Goal: Task Accomplishment & Management: Manage account settings

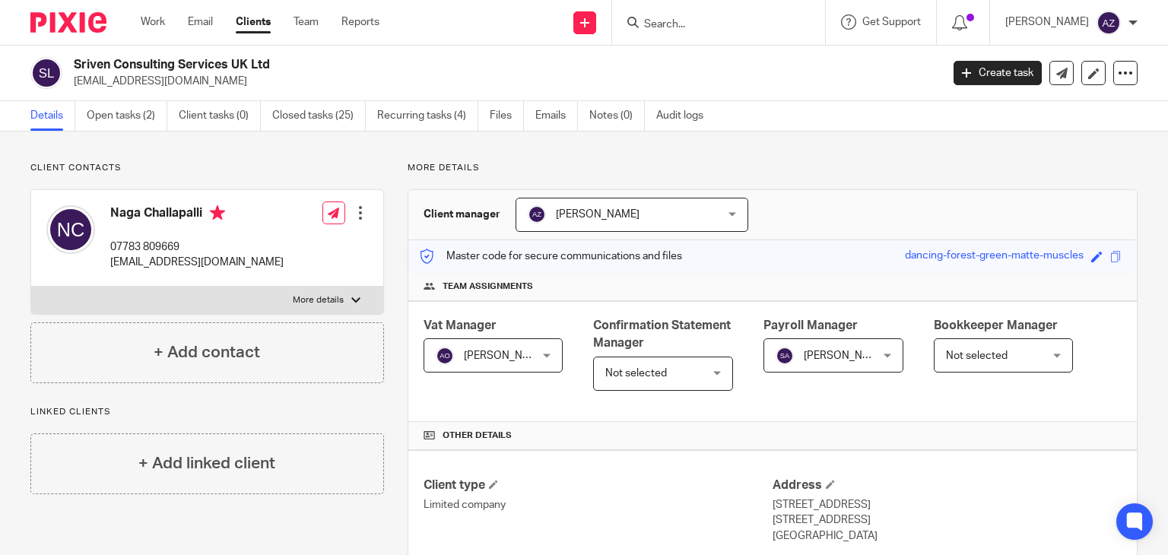
scroll to position [228, 0]
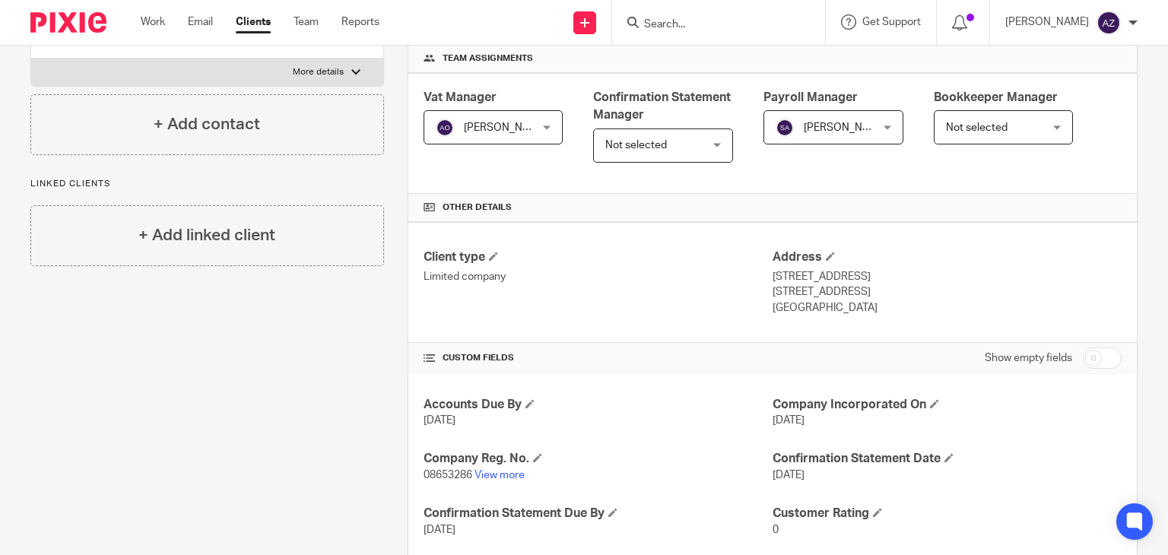
drag, startPoint x: 0, startPoint y: 0, endPoint x: 680, endPoint y: 36, distance: 681.3
click at [688, 17] on form at bounding box center [723, 22] width 162 height 19
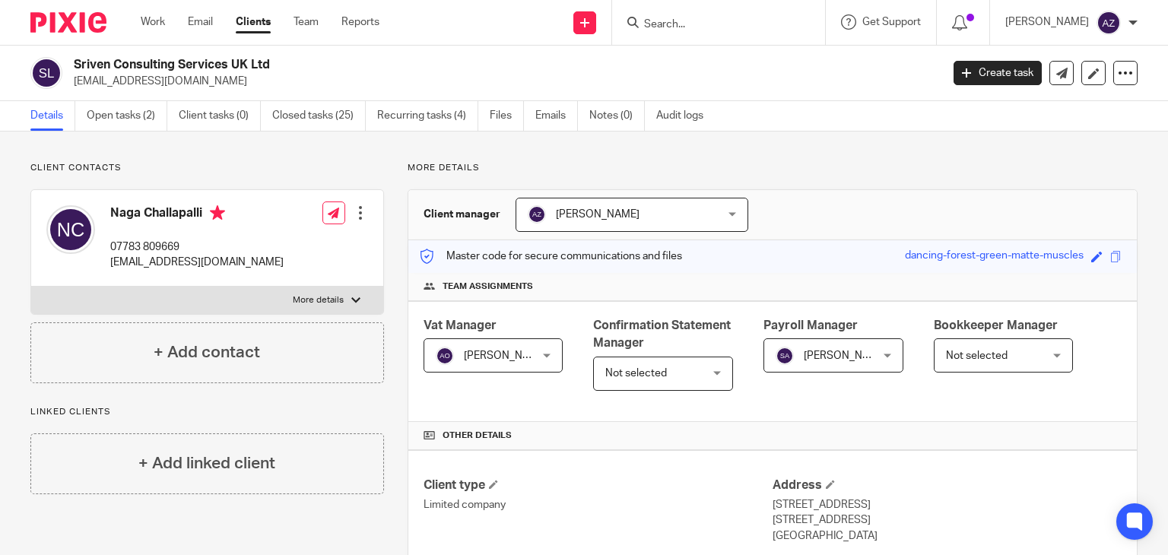
click at [666, 22] on input "Search" at bounding box center [710, 25] width 137 height 14
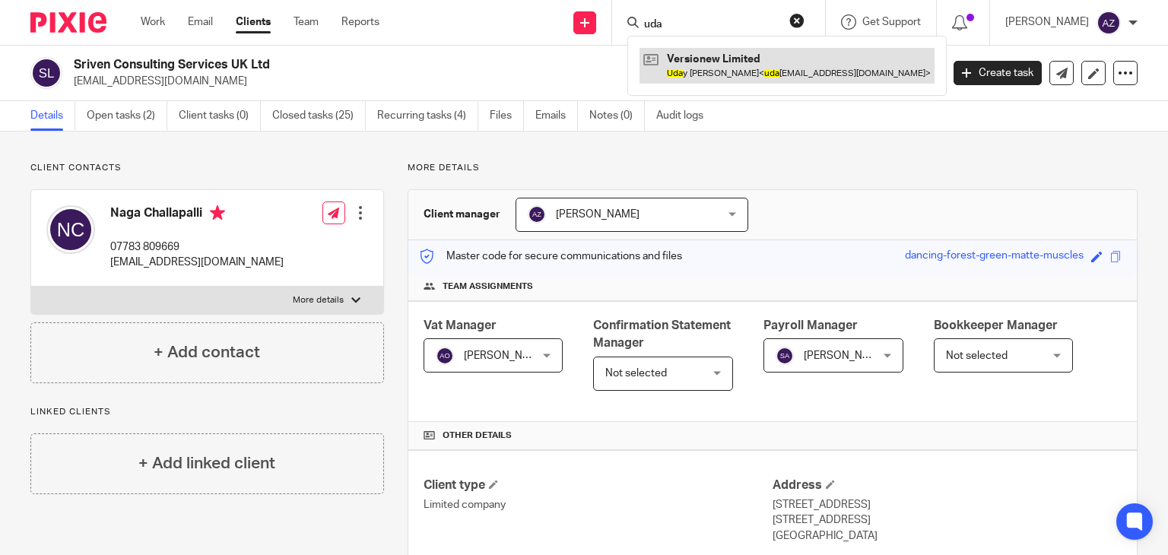
type input "uda"
click at [724, 65] on link at bounding box center [786, 65] width 295 height 35
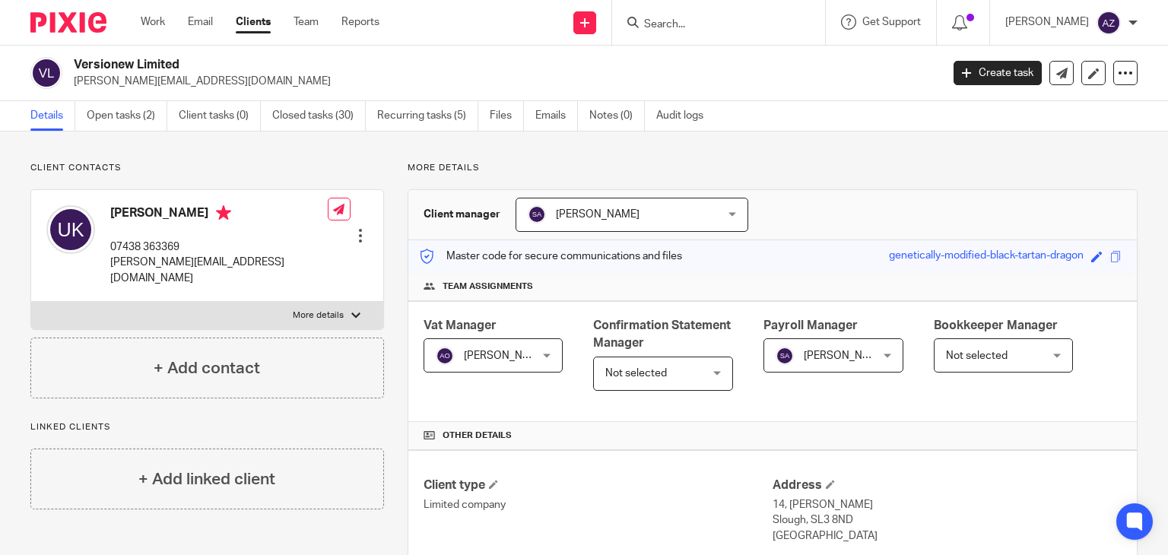
click at [677, 27] on input "Search" at bounding box center [710, 25] width 137 height 14
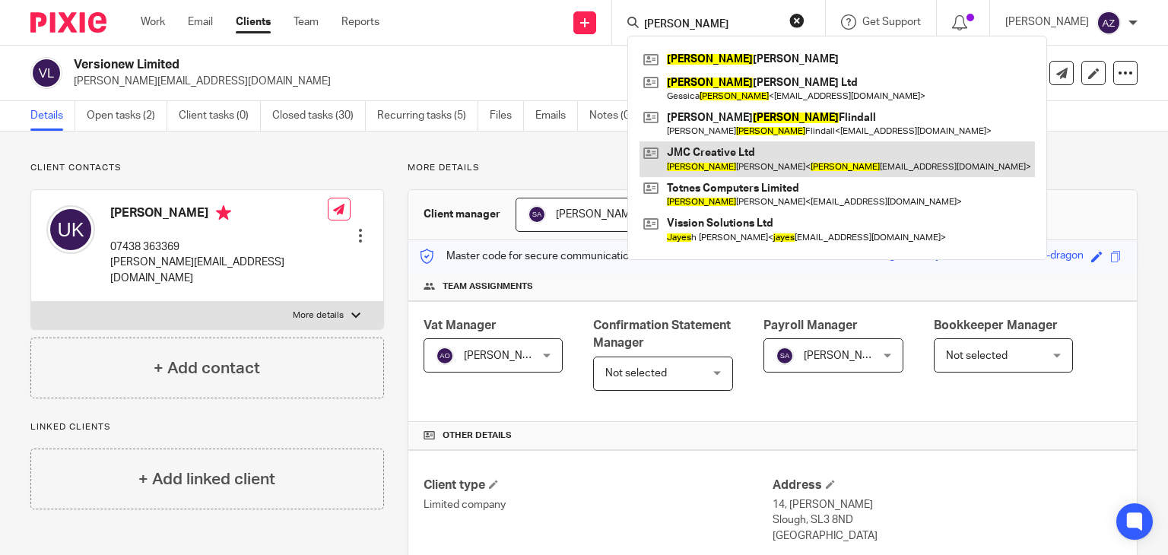
type input "james"
click at [709, 151] on link at bounding box center [836, 158] width 395 height 35
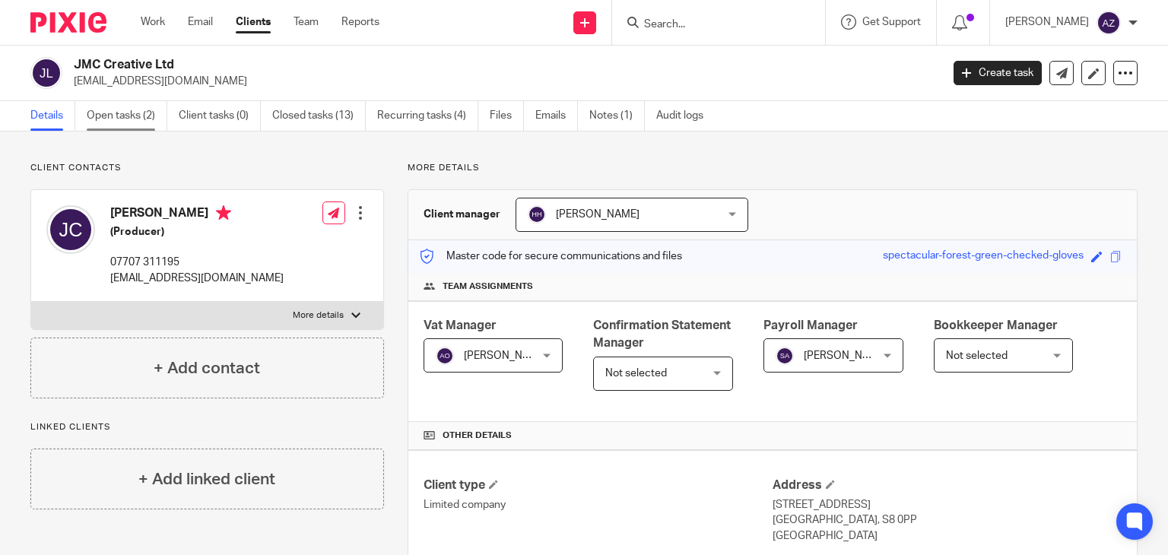
click at [155, 116] on link "Open tasks (2)" at bounding box center [127, 116] width 81 height 30
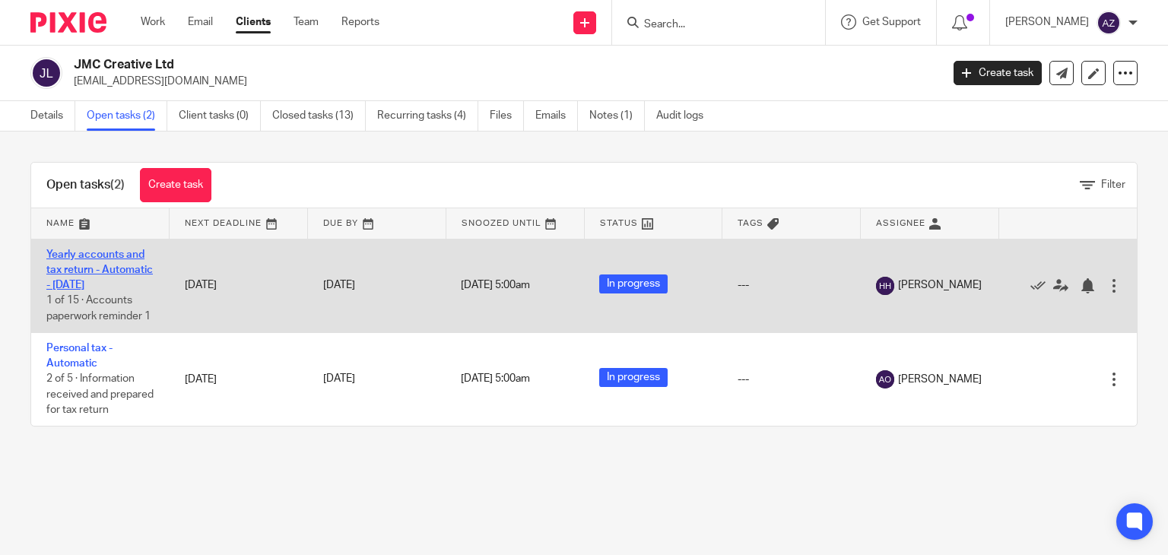
click at [83, 258] on link "Yearly accounts and tax return - Automatic - March 2024" at bounding box center [99, 270] width 106 height 42
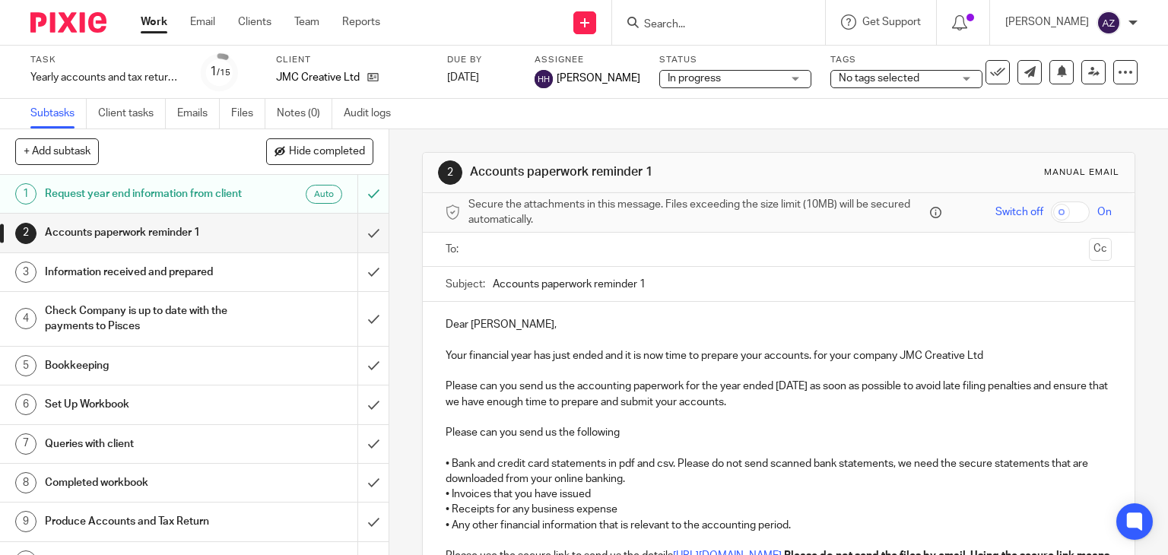
click at [917, 84] on span "No tags selected" at bounding box center [895, 79] width 114 height 16
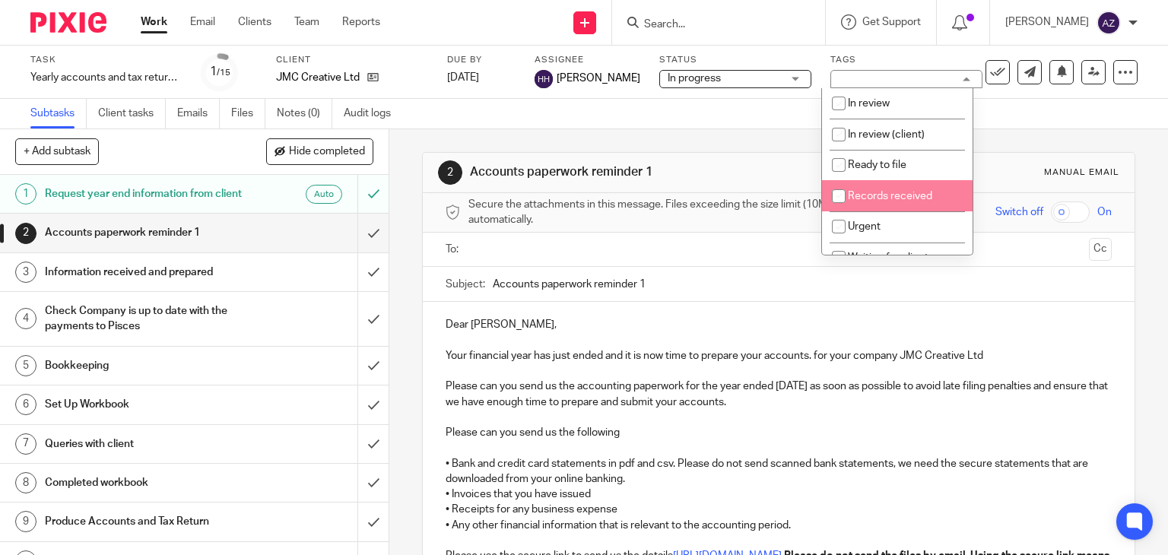
click at [838, 198] on input "checkbox" at bounding box center [838, 196] width 29 height 29
checkbox input "true"
click at [751, 143] on div "2 Accounts paperwork reminder 1 Manual email Secure the attachments in this mes…" at bounding box center [779, 458] width 714 height 659
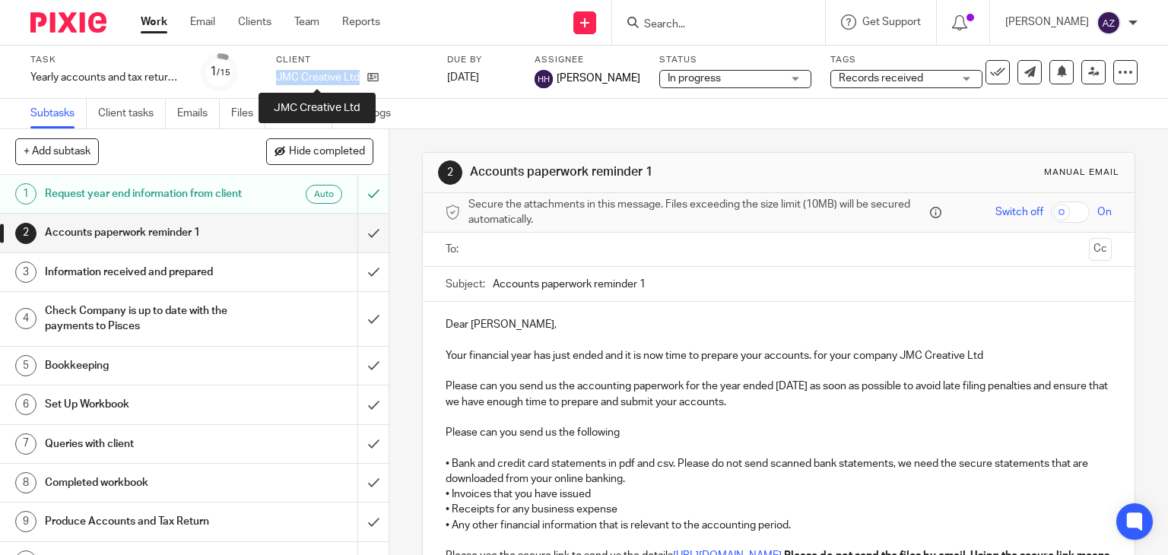
drag, startPoint x: 357, startPoint y: 76, endPoint x: 277, endPoint y: 74, distance: 80.6
click at [277, 74] on p "JMC Creative Ltd" at bounding box center [318, 77] width 84 height 15
copy p "JMC Creative Ltd"
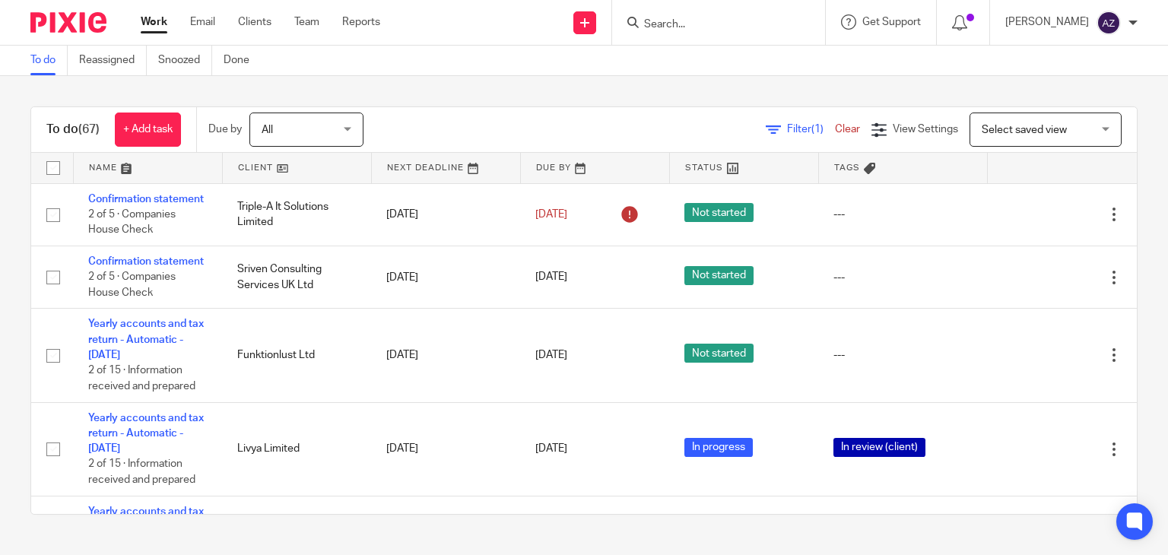
click at [666, 74] on div "To do Reassigned Snoozed Done" at bounding box center [584, 61] width 1168 height 30
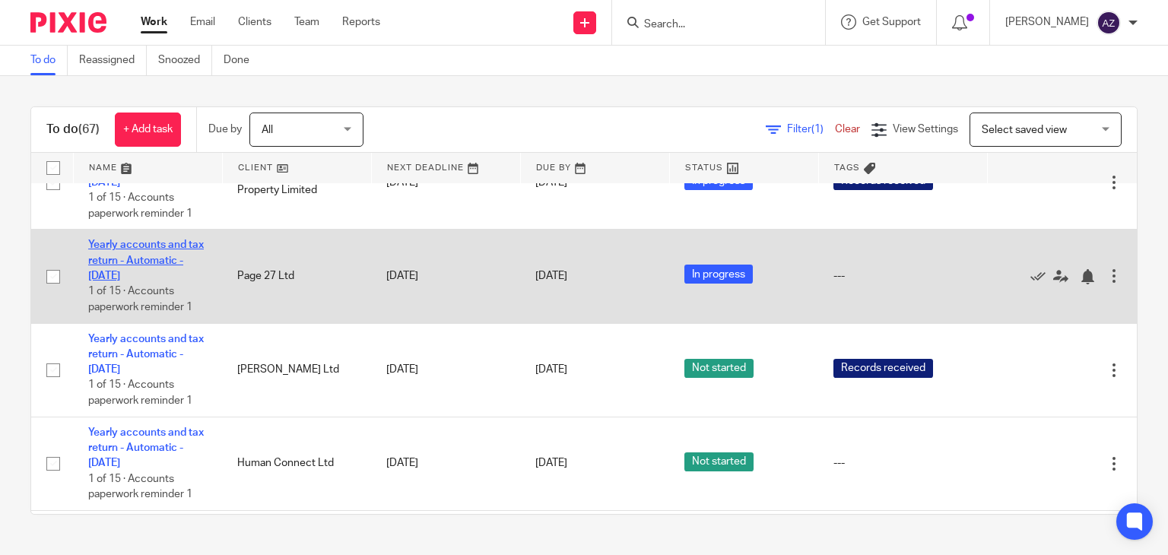
click at [155, 281] on link "Yearly accounts and tax return - Automatic - [DATE]" at bounding box center [146, 260] width 116 height 42
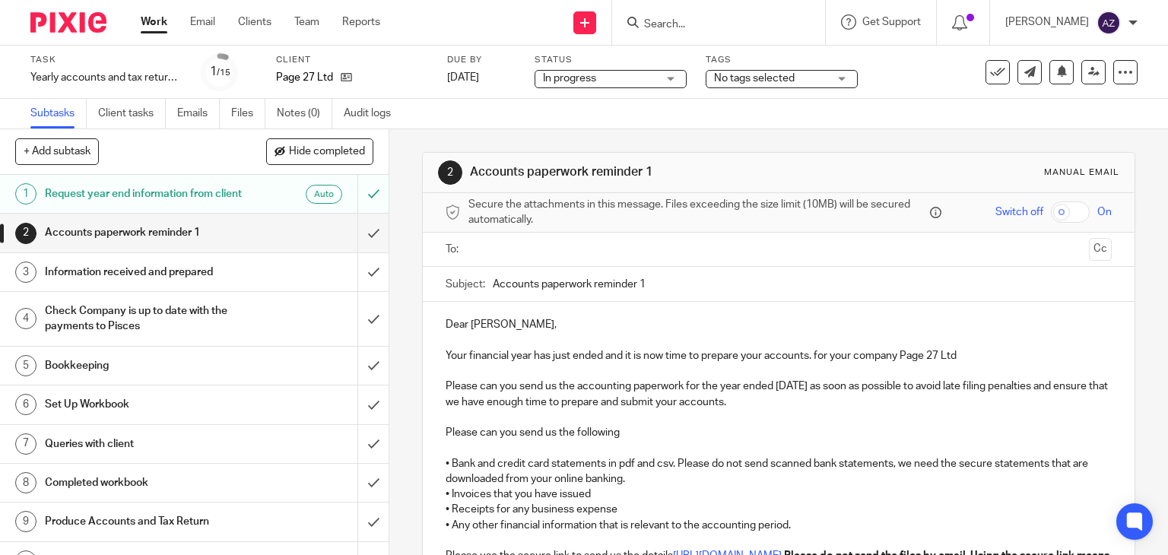
click at [845, 78] on div "No tags selected" at bounding box center [781, 79] width 152 height 18
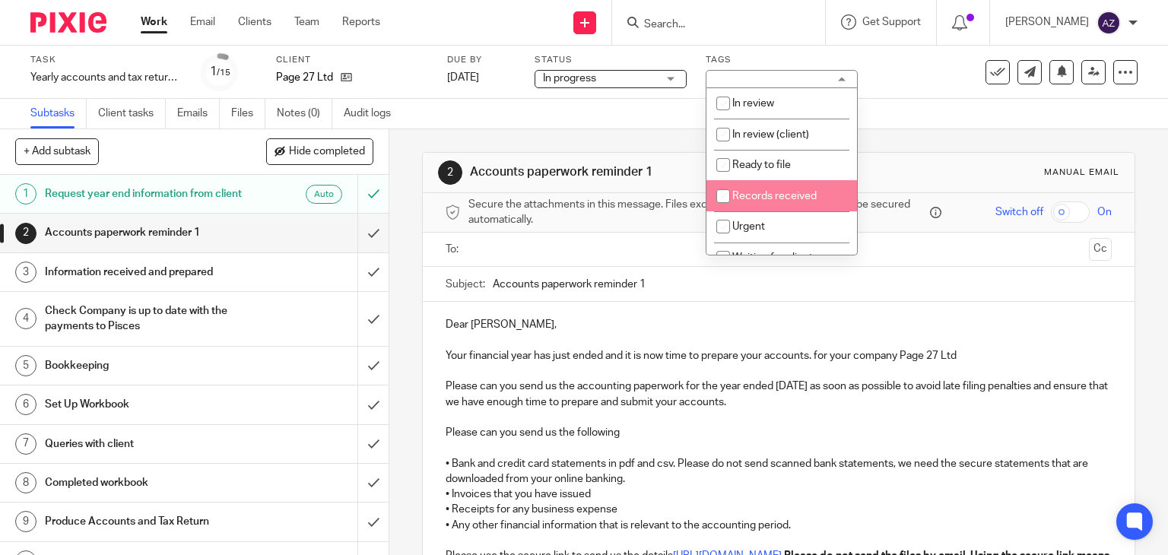
click at [719, 189] on input "checkbox" at bounding box center [722, 196] width 29 height 29
checkbox input "true"
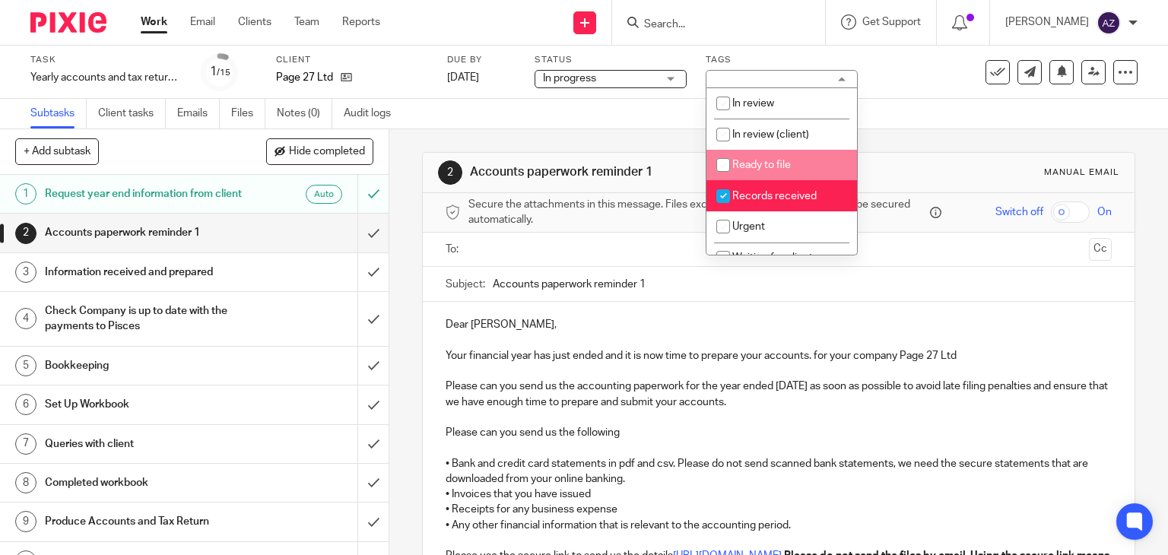
click at [935, 125] on div "Subtasks Client tasks Emails Files Notes (0) Audit logs" at bounding box center [584, 114] width 1168 height 30
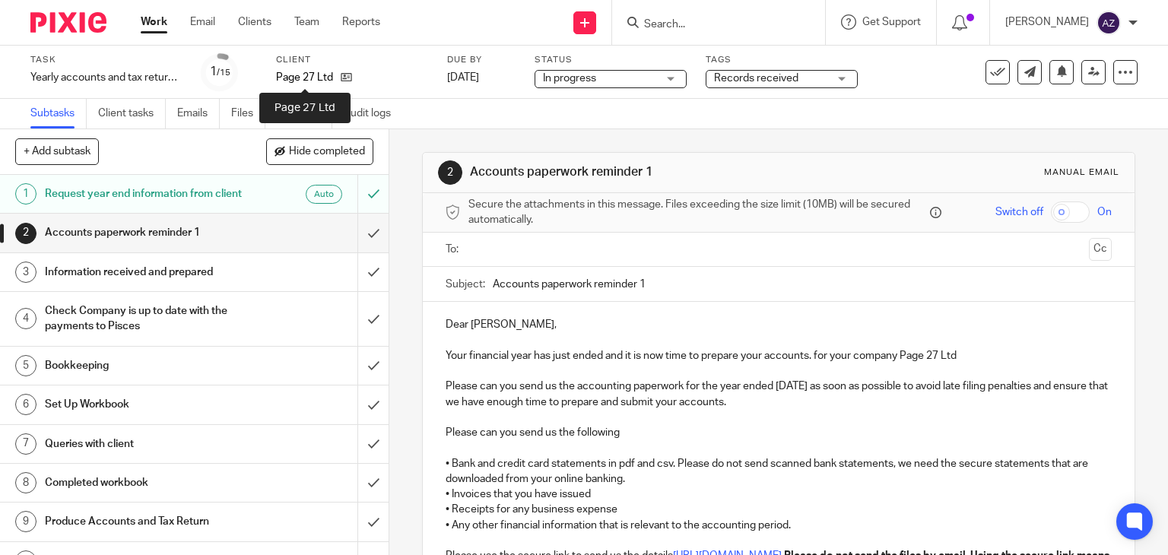
click at [290, 74] on p "Page 27 Ltd" at bounding box center [304, 77] width 57 height 15
copy div "Page 27 Ltd"
click at [344, 79] on icon at bounding box center [346, 76] width 11 height 11
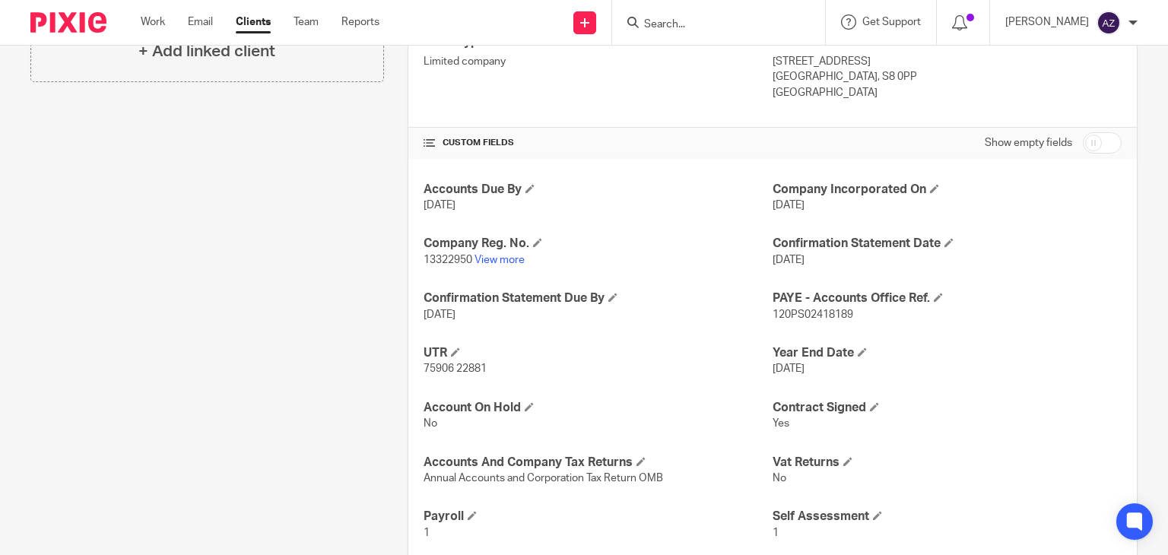
scroll to position [411, 0]
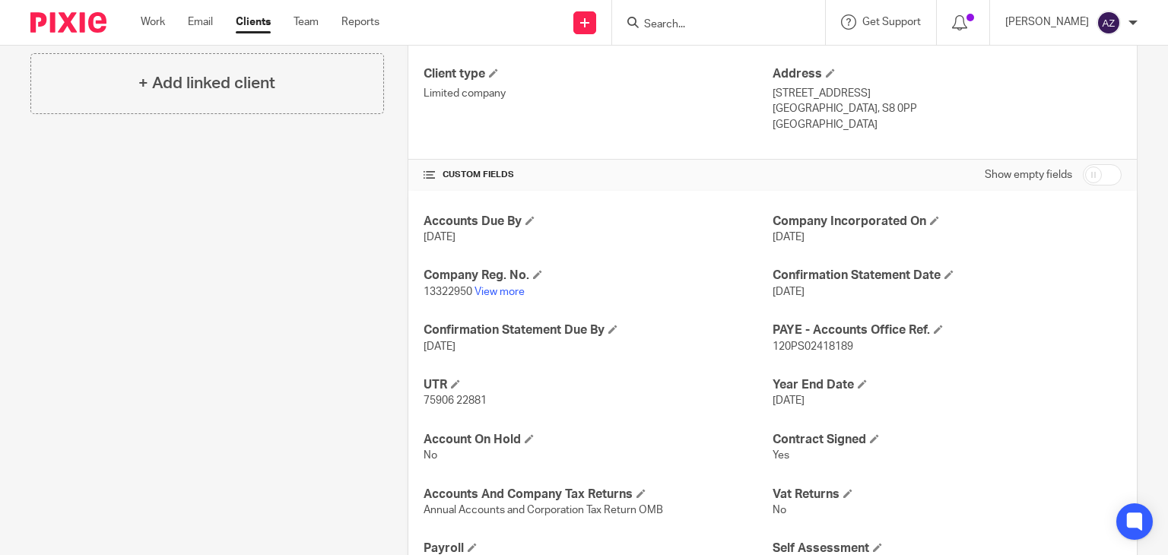
click at [1092, 180] on input "checkbox" at bounding box center [1101, 174] width 39 height 21
checkbox input "true"
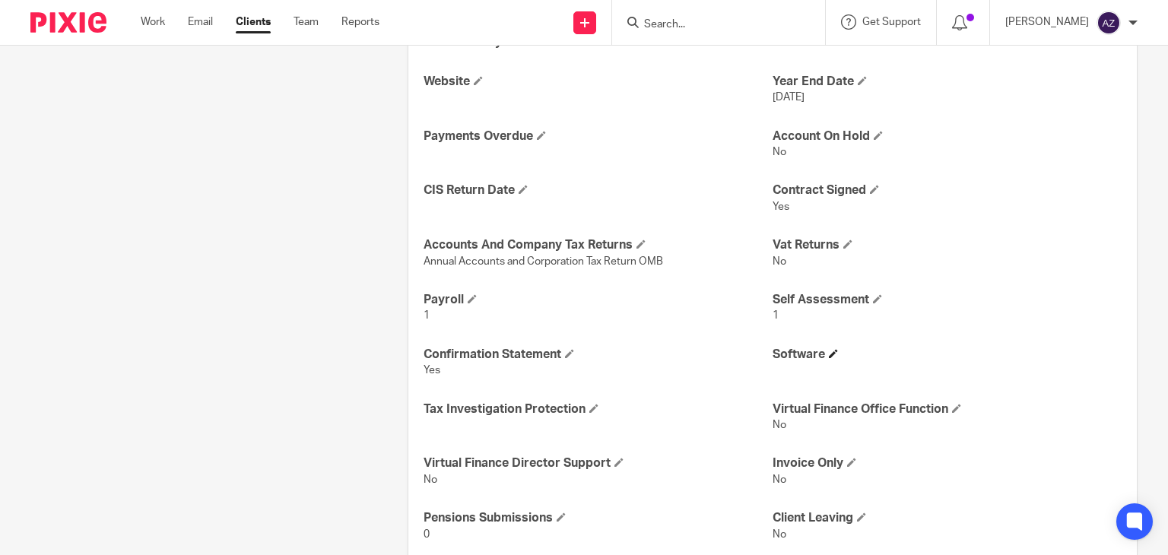
scroll to position [943, 0]
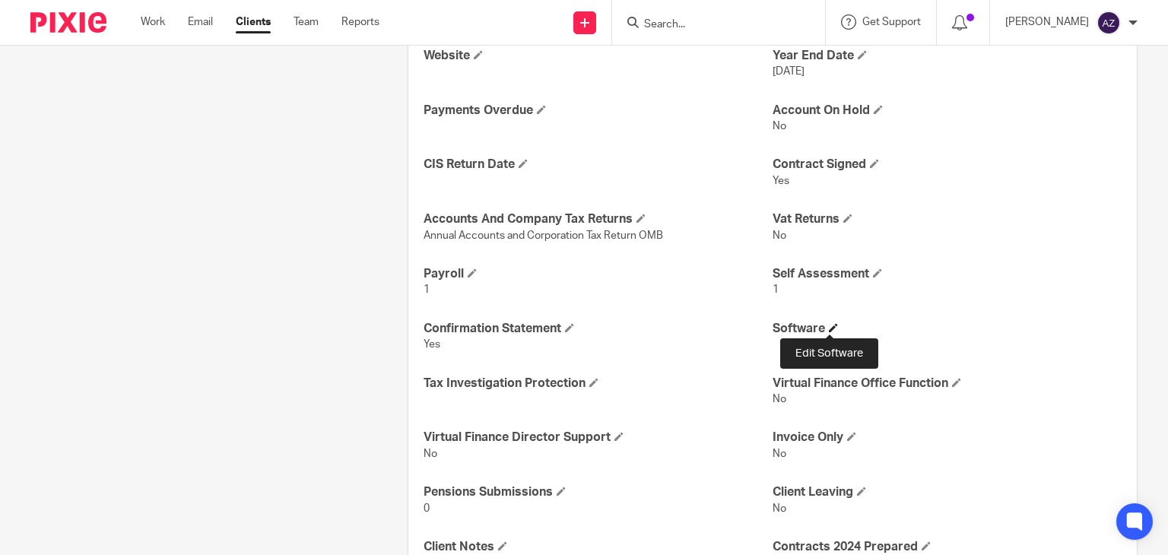
click at [829, 326] on span at bounding box center [833, 327] width 9 height 9
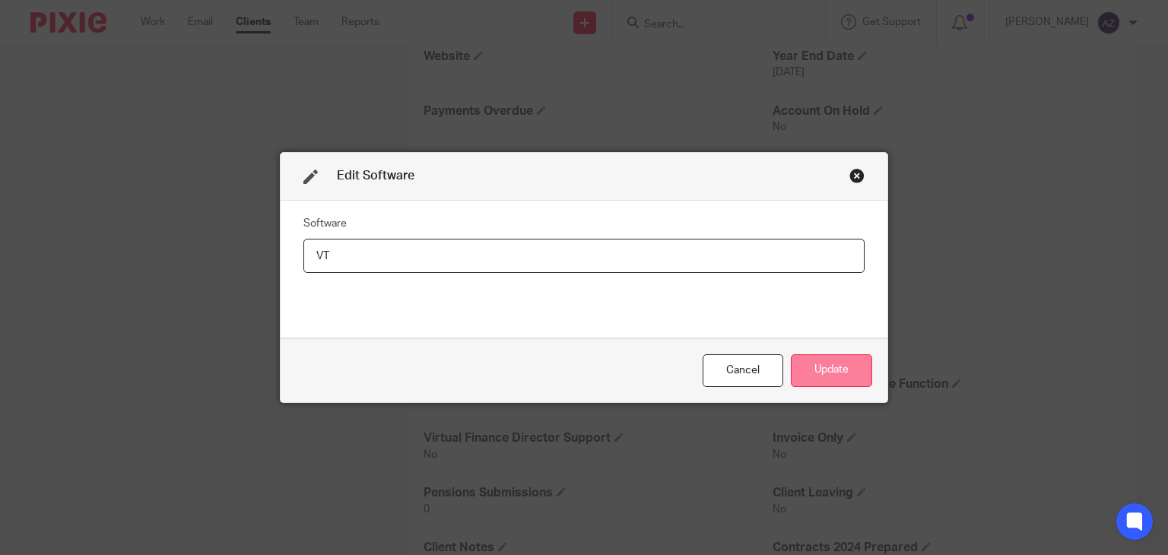
type input "VT"
click at [821, 372] on button "Update" at bounding box center [831, 370] width 81 height 33
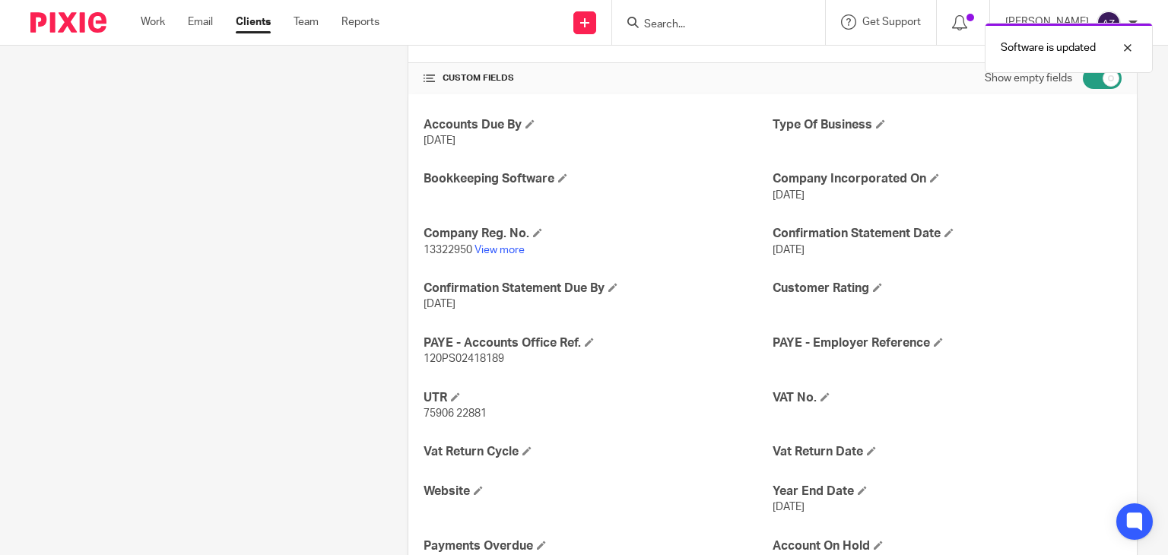
scroll to position [487, 0]
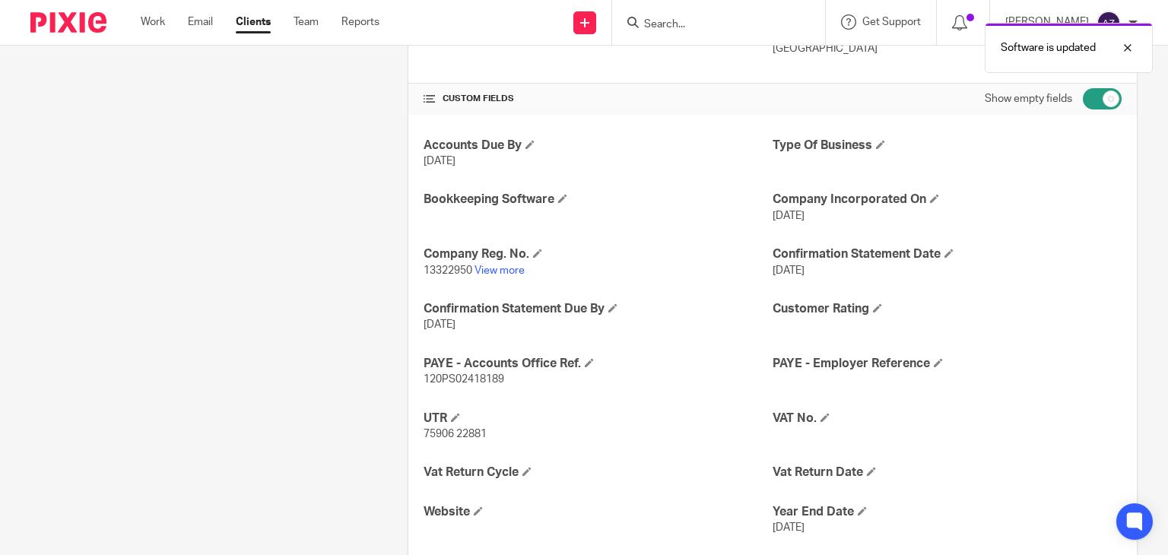
click at [1091, 93] on input "checkbox" at bounding box center [1101, 98] width 39 height 21
checkbox input "false"
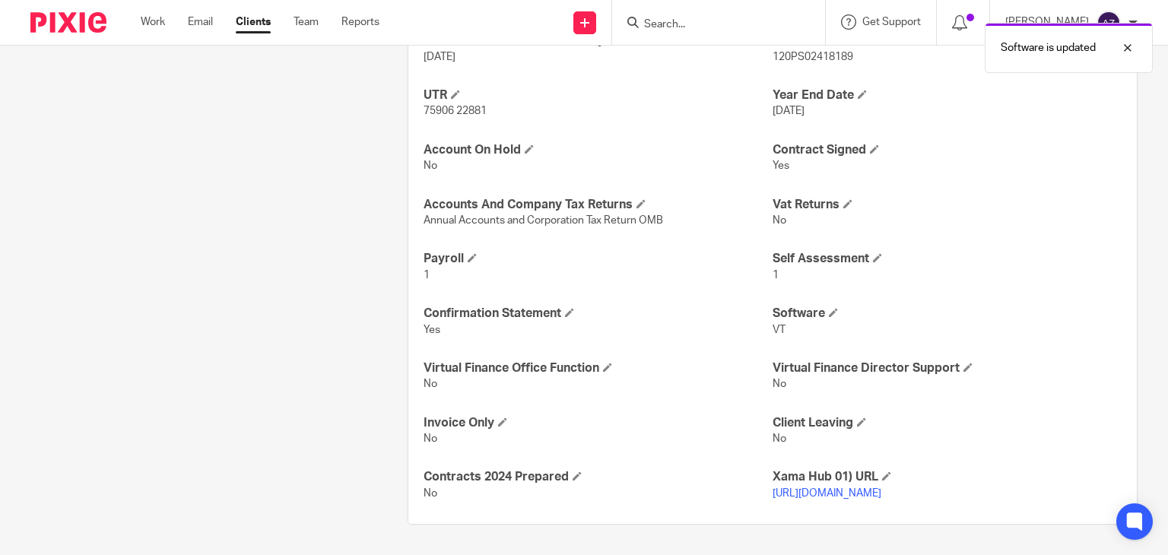
scroll to position [715, 0]
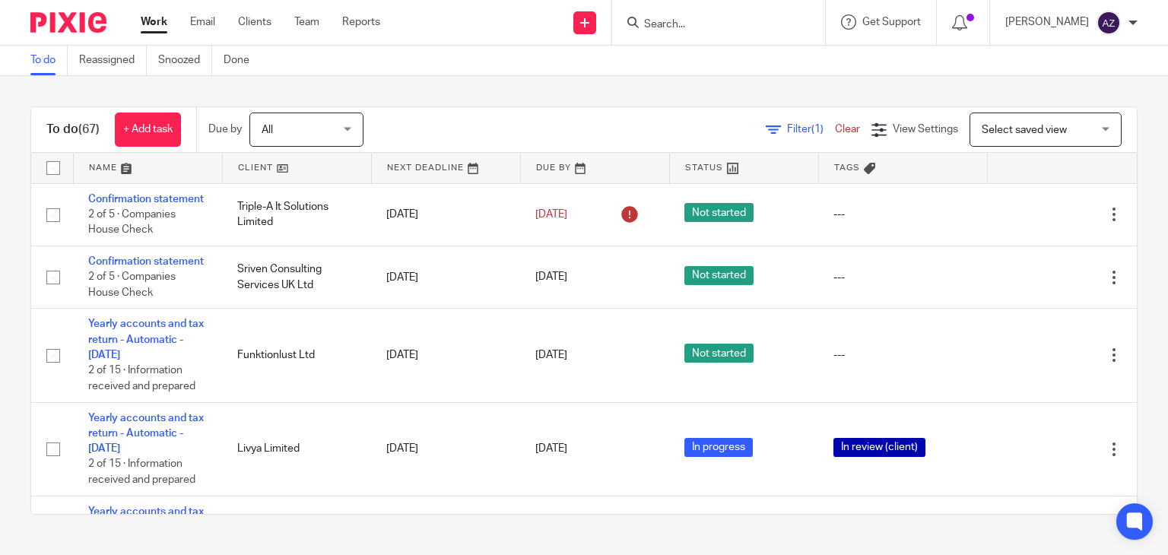
click at [537, 109] on div "To do (67) + Add task Due by All All [DATE] [DATE] This week Next week This mon…" at bounding box center [583, 130] width 1105 height 46
